Goal: Information Seeking & Learning: Learn about a topic

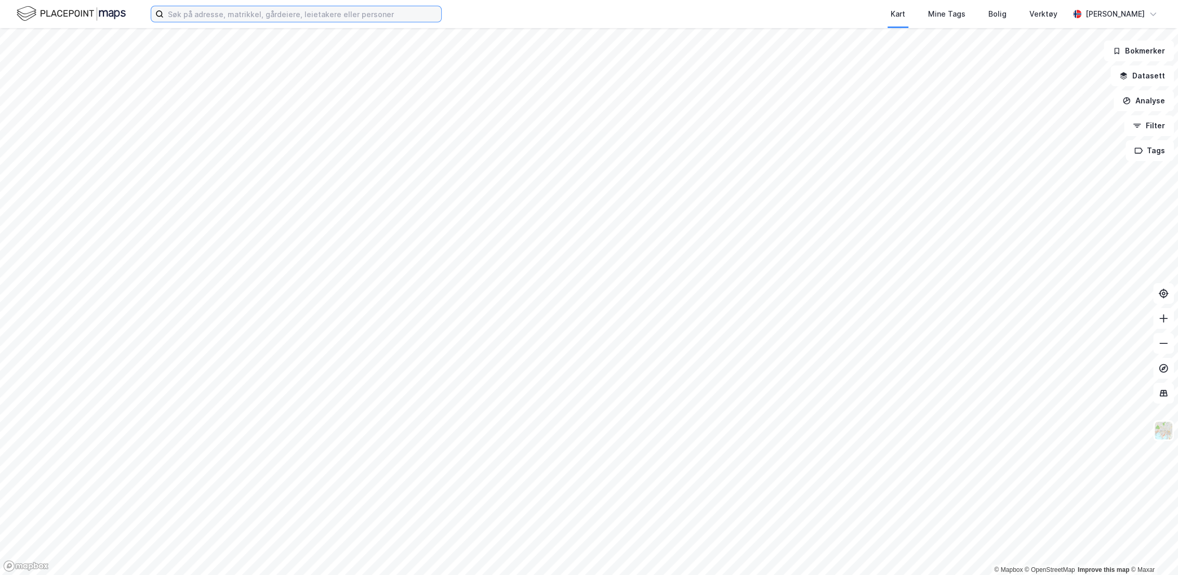
click at [294, 9] on input at bounding box center [303, 14] width 278 height 16
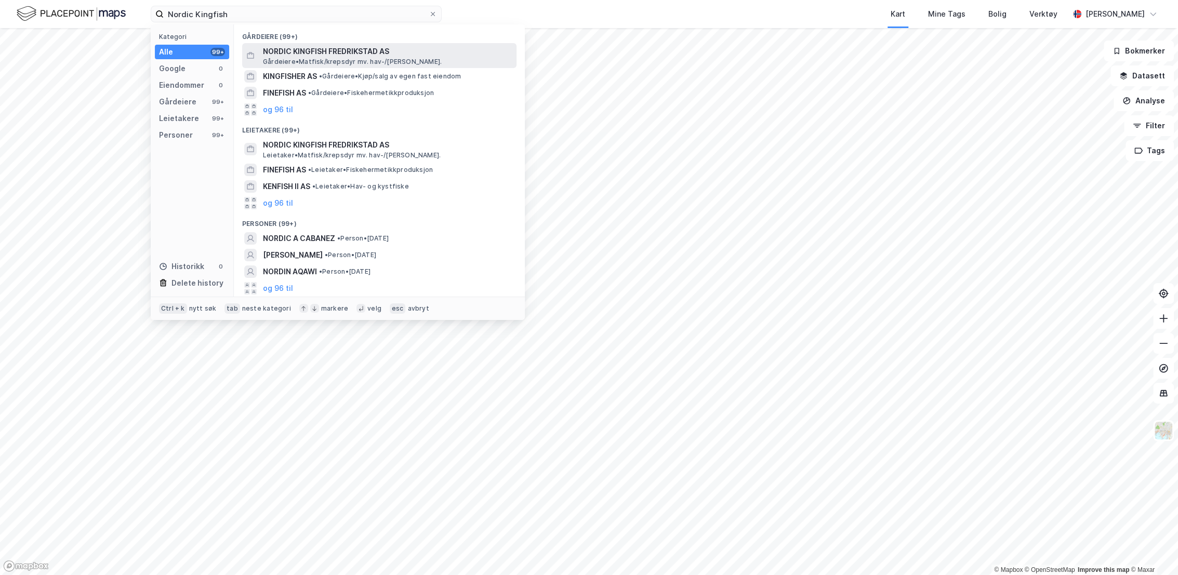
click at [337, 60] on span "Gårdeiere • Matfisk/krepsdyr mv. hav-/[PERSON_NAME]." at bounding box center [352, 62] width 179 height 8
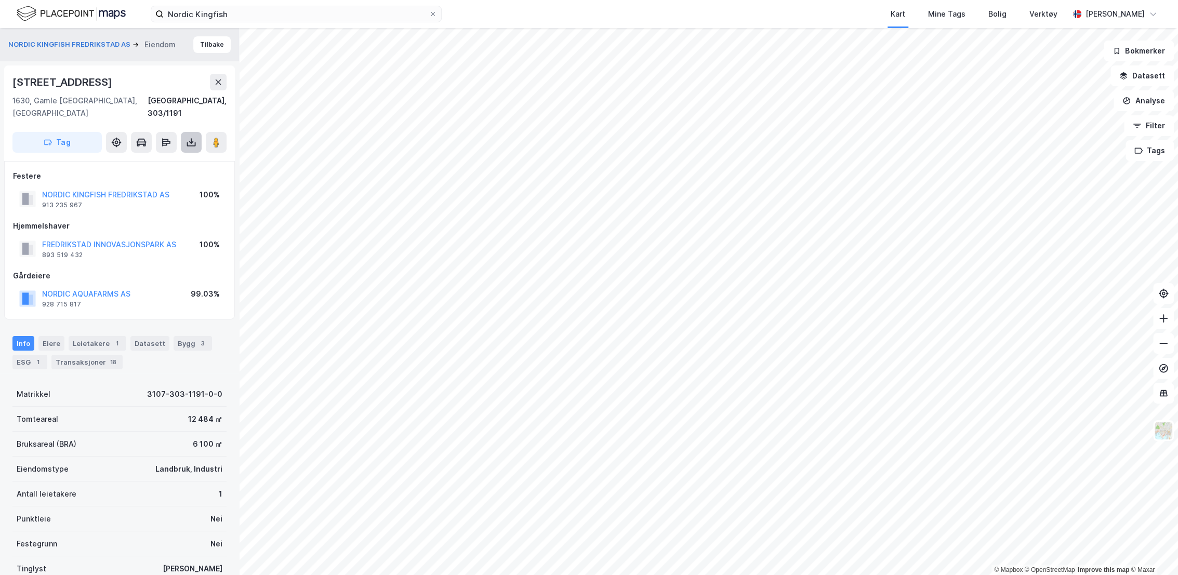
click at [193, 136] on button at bounding box center [191, 142] width 21 height 21
click at [174, 155] on div "Last ned grunnbok" at bounding box center [146, 163] width 111 height 17
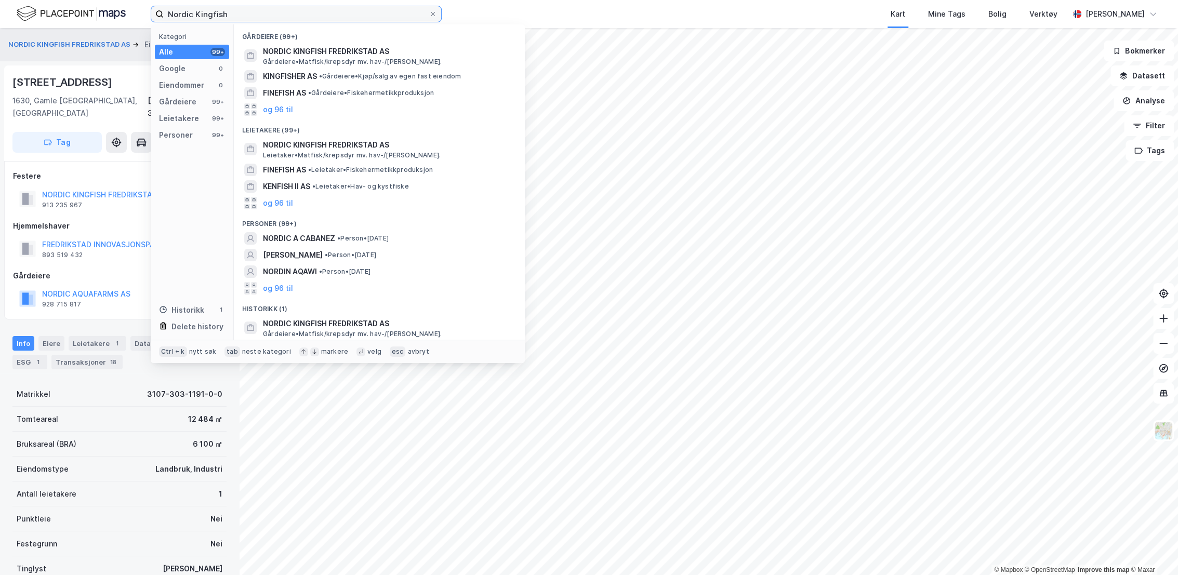
click at [249, 12] on input "Nordic Kingfish" at bounding box center [296, 14] width 265 height 16
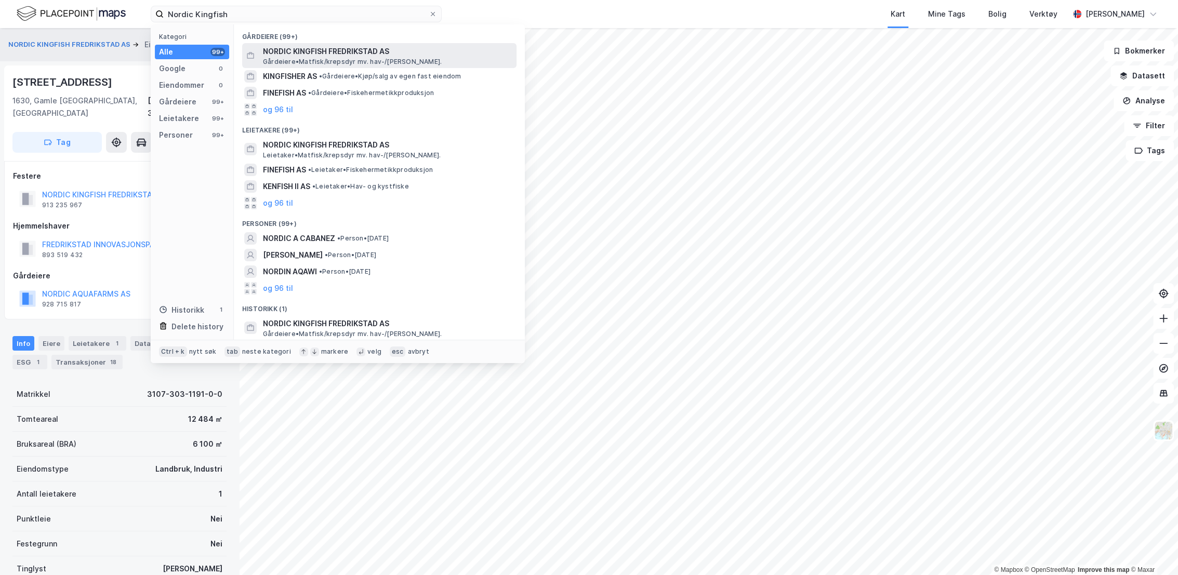
click at [270, 54] on span "NORDIC KINGFISH FREDRIKSTAD AS" at bounding box center [388, 51] width 250 height 12
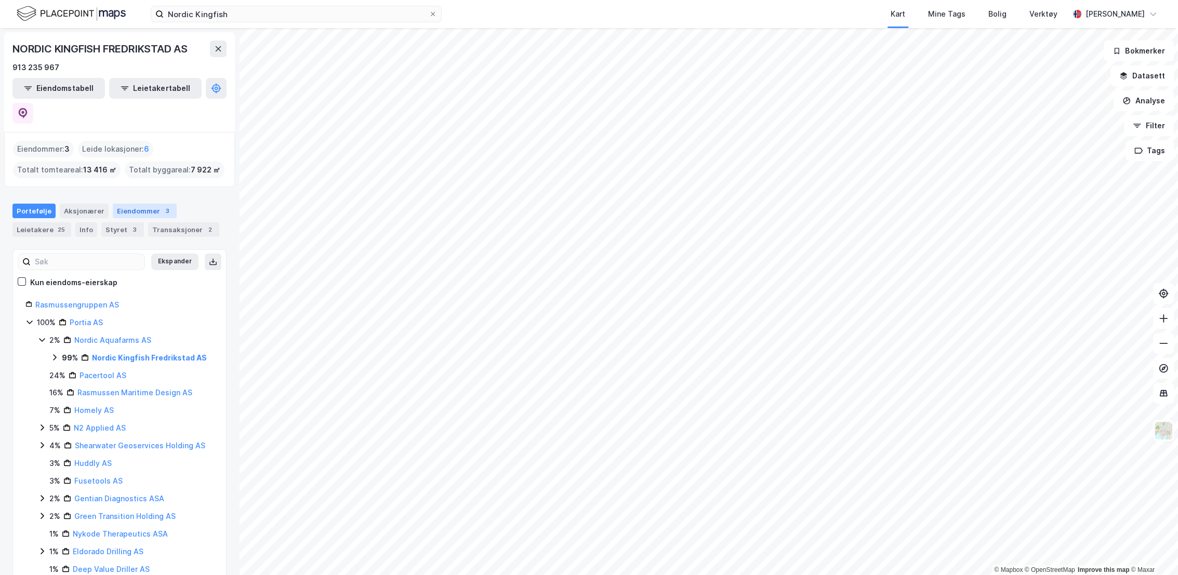
click at [136, 204] on div "Eiendommer 3" at bounding box center [145, 211] width 64 height 15
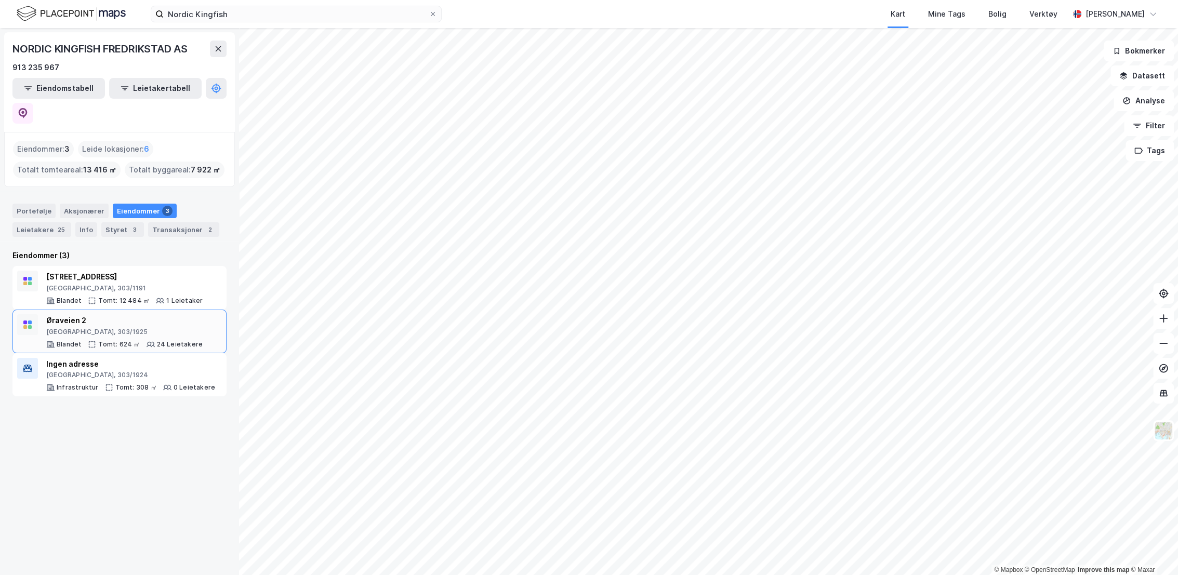
click at [151, 328] on div "[GEOGRAPHIC_DATA], 303/1925" at bounding box center [124, 332] width 156 height 8
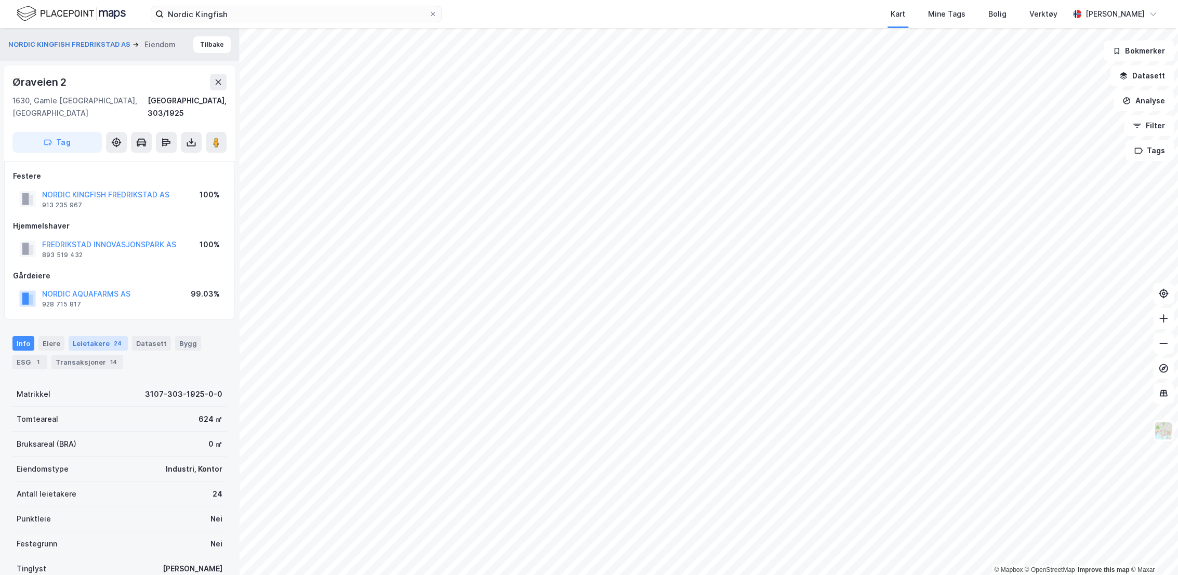
click at [112, 338] on div "24" at bounding box center [118, 343] width 12 height 10
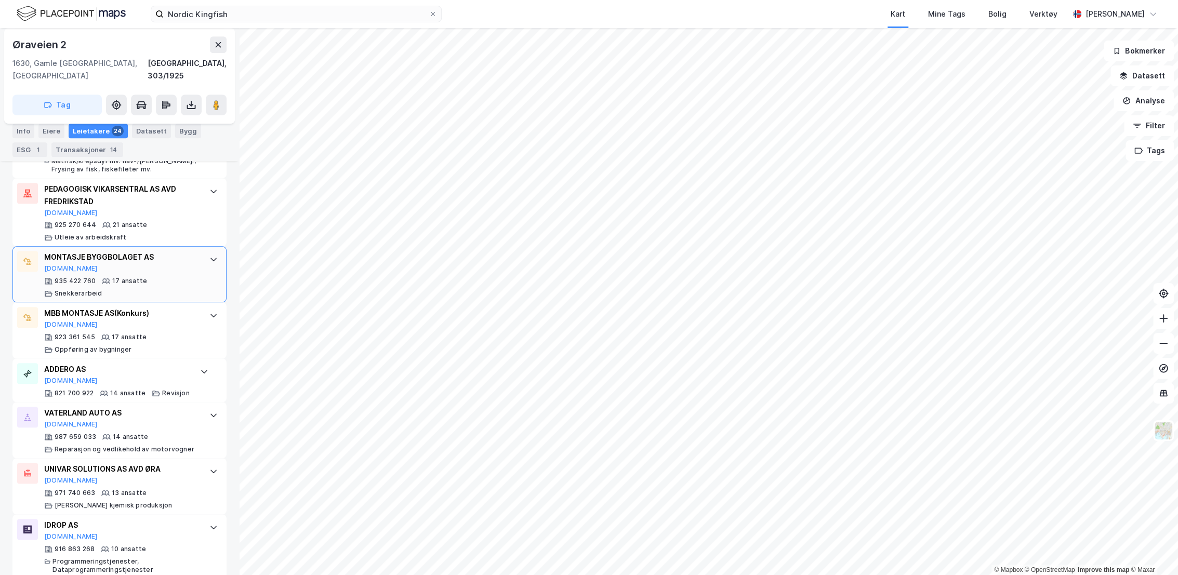
scroll to position [520, 0]
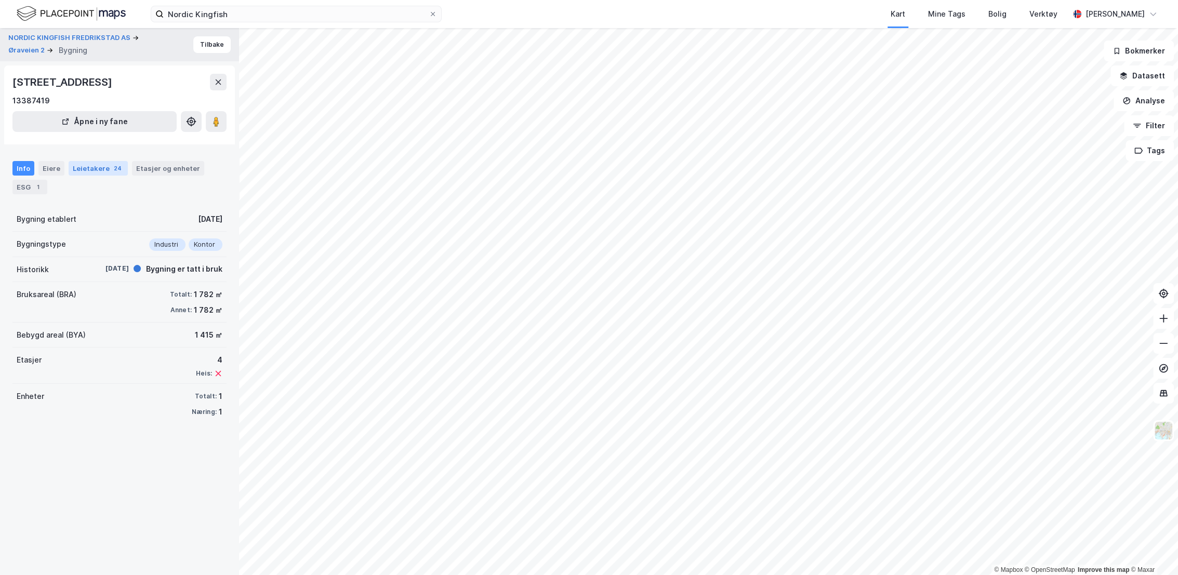
click at [91, 169] on div "Leietakere 24" at bounding box center [98, 168] width 59 height 15
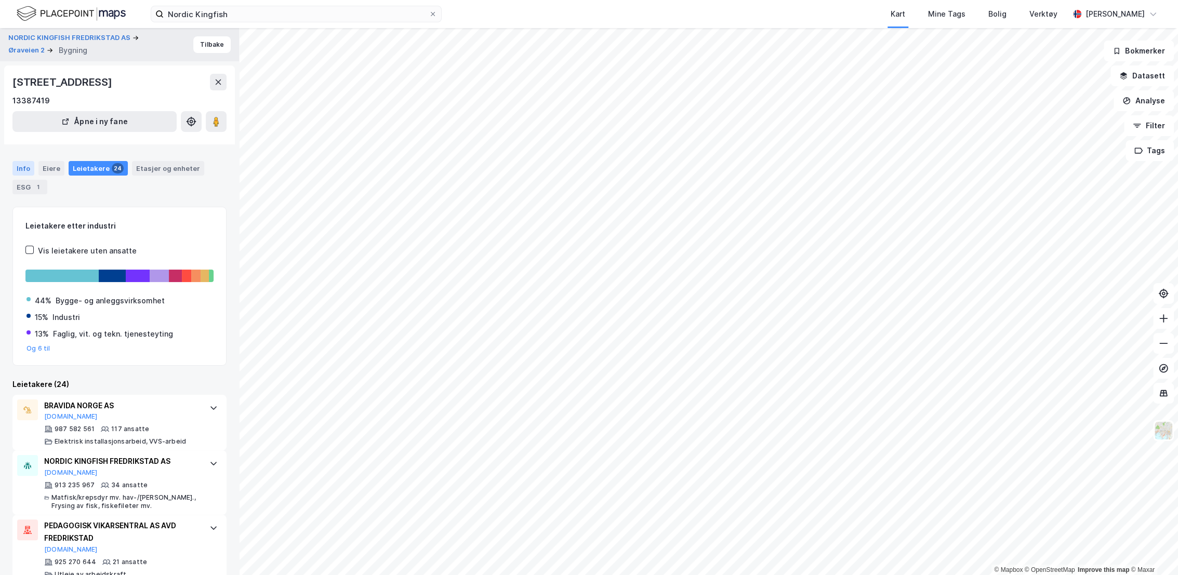
click at [28, 171] on div "Info" at bounding box center [23, 168] width 22 height 15
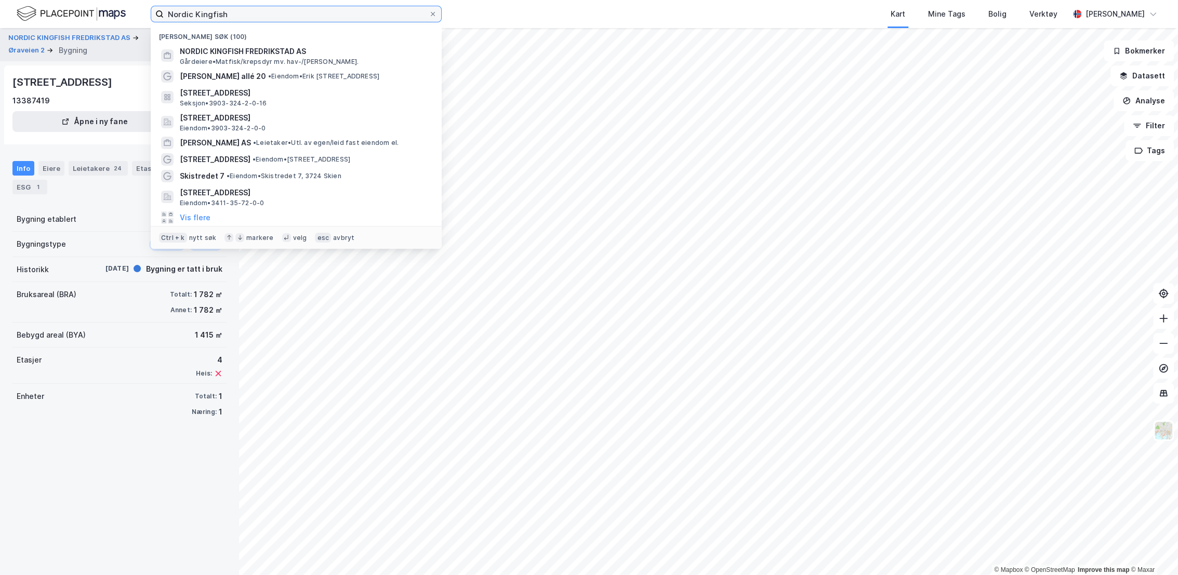
click at [229, 20] on input "Nordic Kingfish" at bounding box center [296, 14] width 265 height 16
click at [243, 15] on input "Nordic Kingfish" at bounding box center [296, 14] width 265 height 16
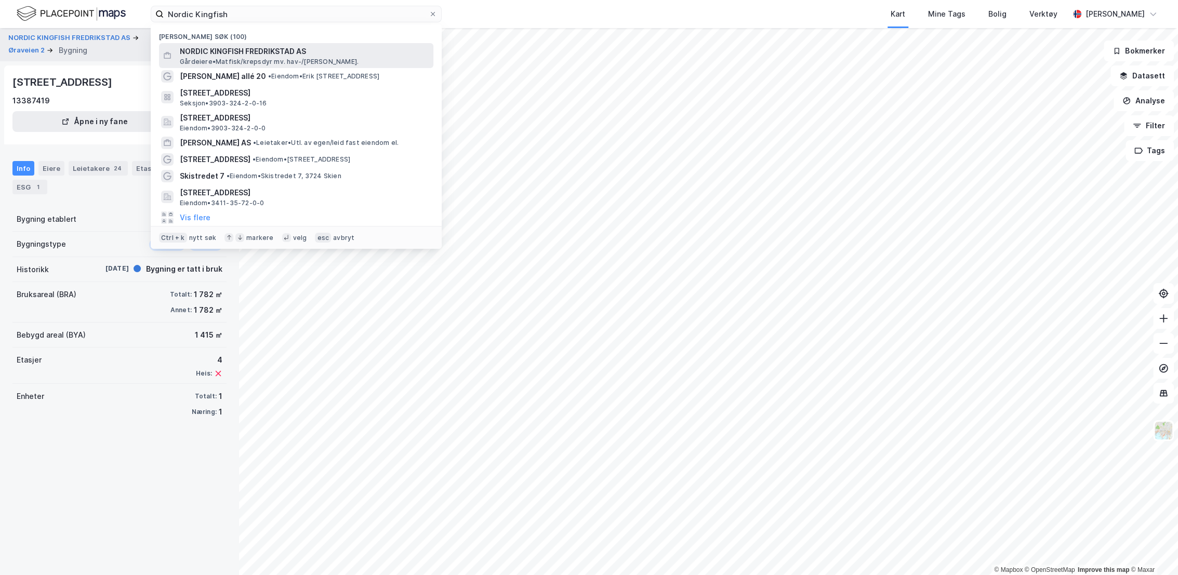
click at [254, 47] on span "NORDIC KINGFISH FREDRIKSTAD AS" at bounding box center [305, 51] width 250 height 12
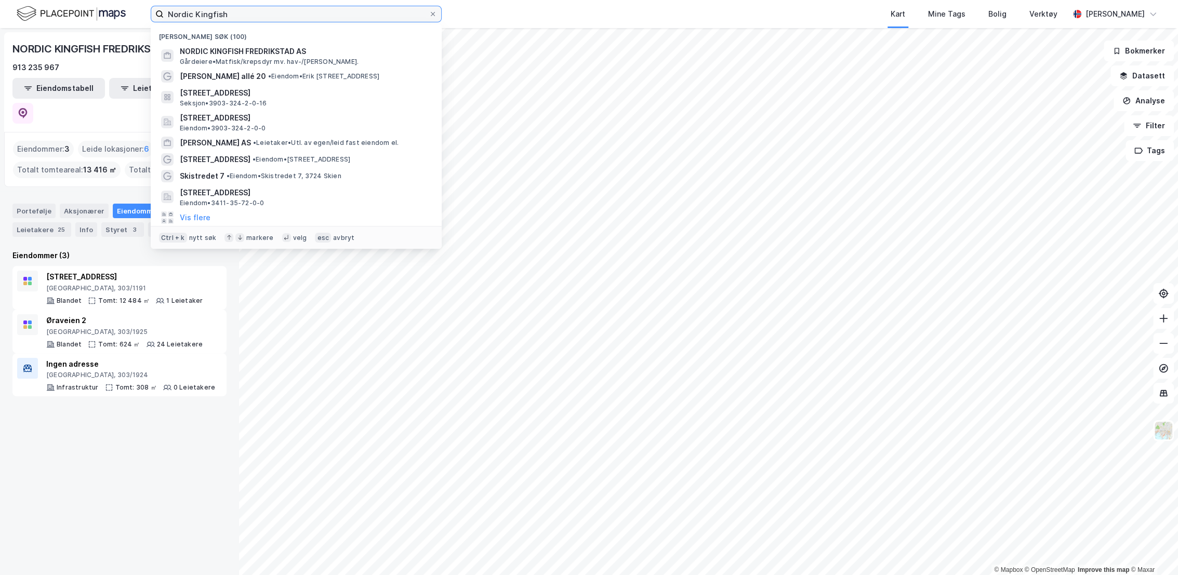
click at [342, 17] on input "Nordic Kingfish" at bounding box center [296, 14] width 265 height 16
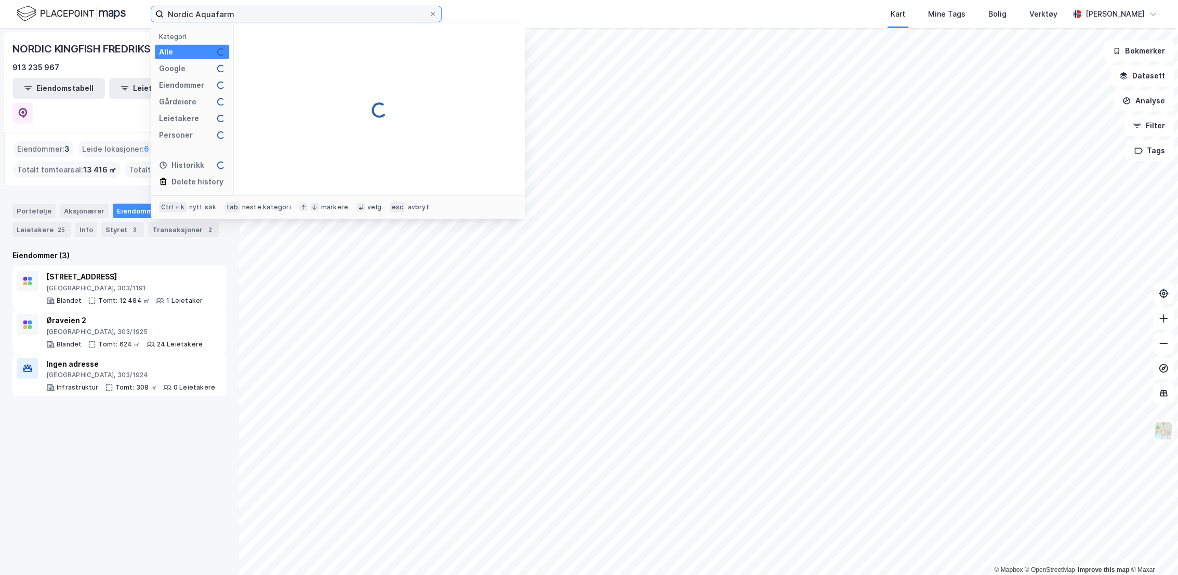
type input "Nordic Aquafarm"
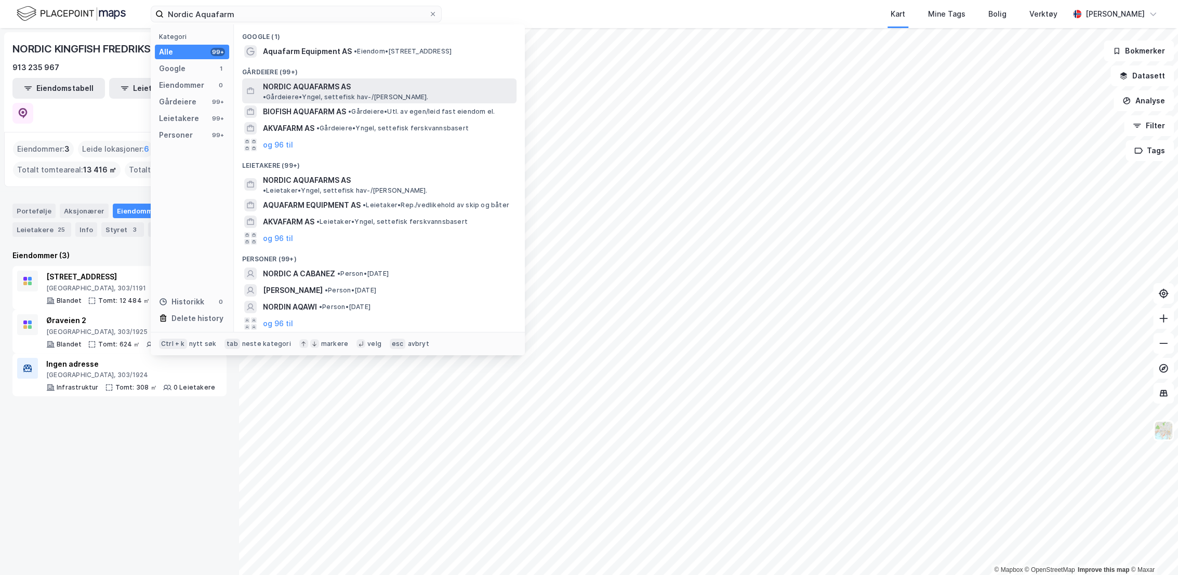
click at [330, 88] on span "NORDIC AQUAFARMS AS" at bounding box center [307, 87] width 88 height 12
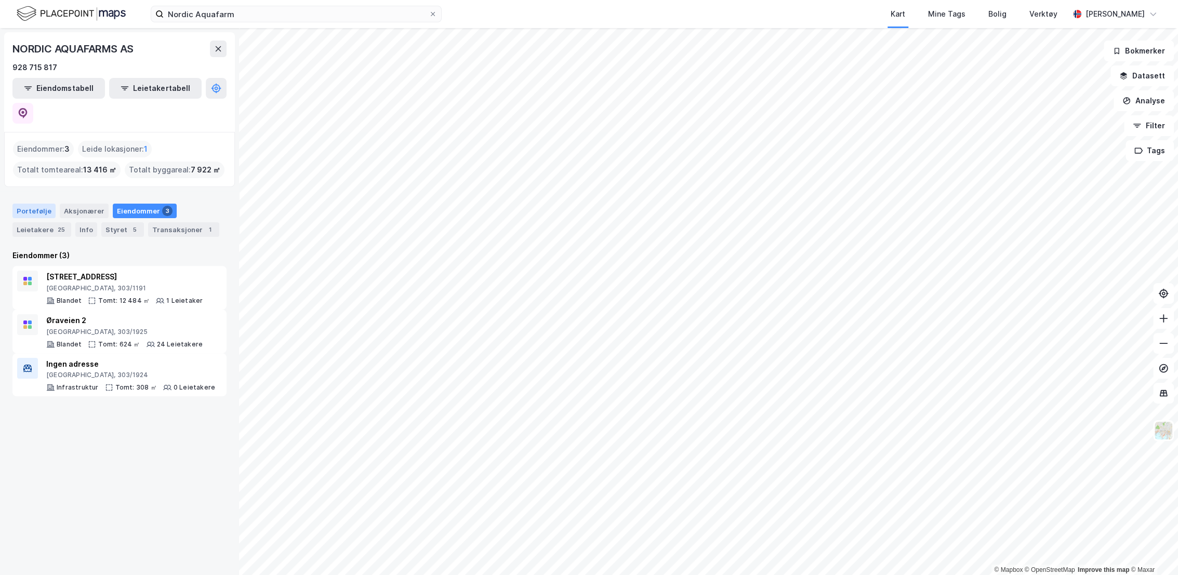
click at [37, 204] on div "Portefølje" at bounding box center [33, 211] width 43 height 15
